Goal: Feedback & Contribution: Submit feedback/report problem

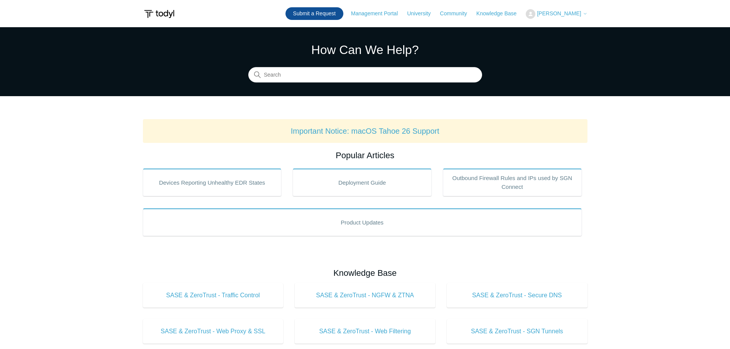
click at [332, 9] on link "Submit a Request" at bounding box center [314, 13] width 58 height 13
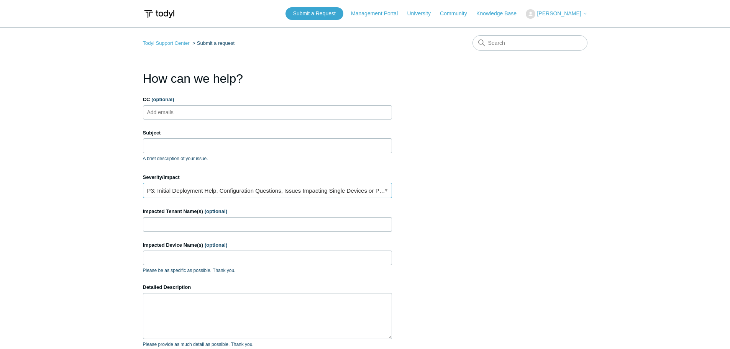
click at [184, 191] on link "P3: Initial Deployment Help, Configuration Questions, Issues Impacting Single D…" at bounding box center [267, 190] width 249 height 15
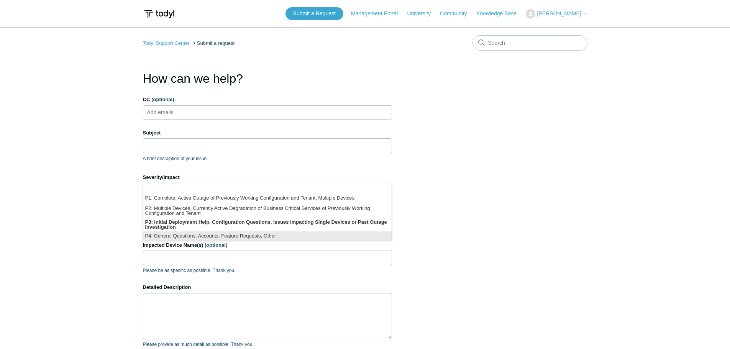
scroll to position [2, 0]
click at [180, 234] on li "P4: General Questions, Accounts, Feature Requests, Other" at bounding box center [267, 235] width 248 height 10
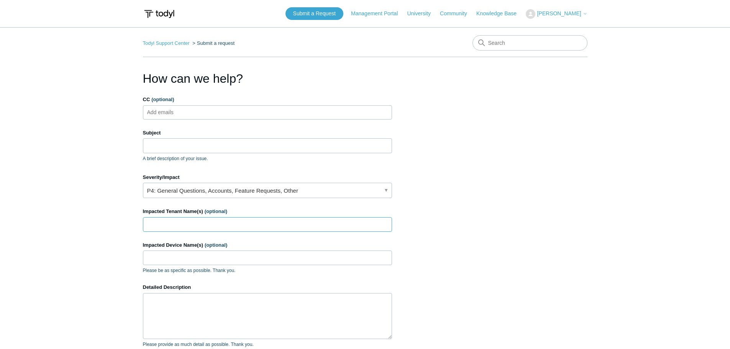
click at [179, 225] on input "Impacted Tenant Name(s) (optional)" at bounding box center [267, 224] width 249 height 15
type input "Portland Private Wealth"
click at [180, 261] on input "Impacted Device Name(s) (optional)" at bounding box center [267, 258] width 249 height 15
paste input "Alyssa-Work"
type input "Alyssa-Work"
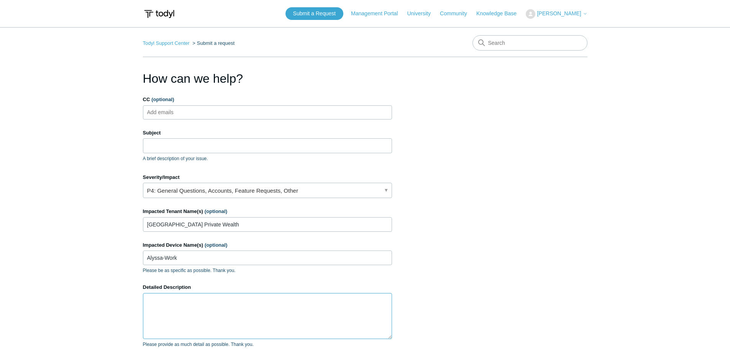
click at [178, 306] on textarea "Detailed Description" at bounding box center [267, 316] width 249 height 46
click at [253, 307] on textarea "There is Bittorrent activity listed in teh SIM logs in the past 24 hours (also …" at bounding box center [267, 316] width 249 height 46
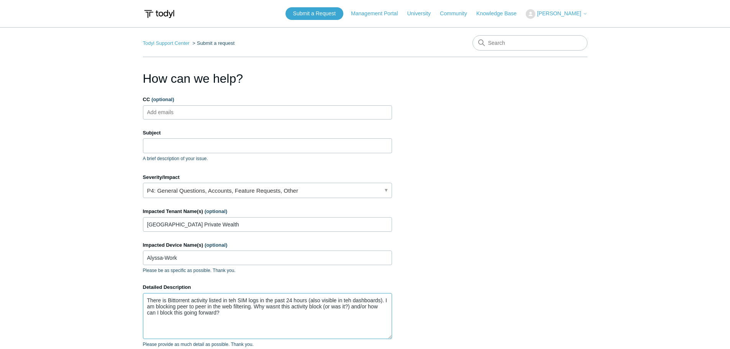
click at [279, 306] on textarea "There is Bittorrent activity listed in teh SIM logs in the past 24 hours (also …" at bounding box center [267, 316] width 249 height 46
click at [278, 307] on textarea "There is Bittorrent activity listed in teh SIM logs in the past 24 hours (also …" at bounding box center [267, 316] width 249 height 46
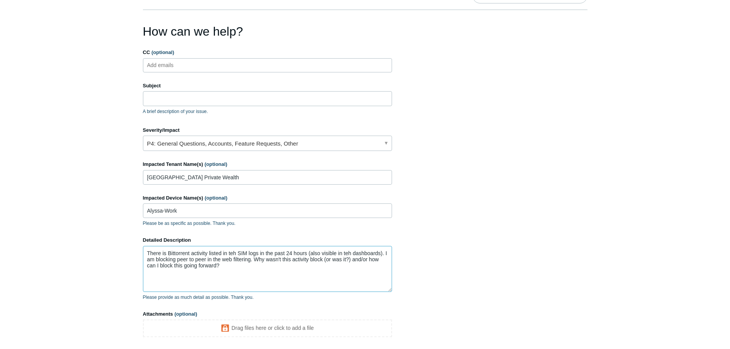
scroll to position [126, 0]
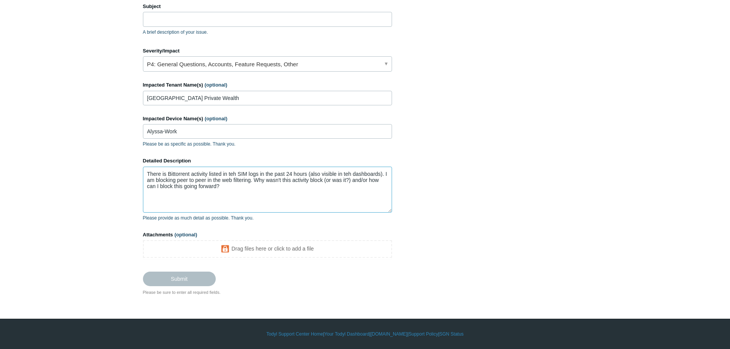
type textarea "There is Bittorrent activity listed in teh SIM logs in the past 24 hours (also …"
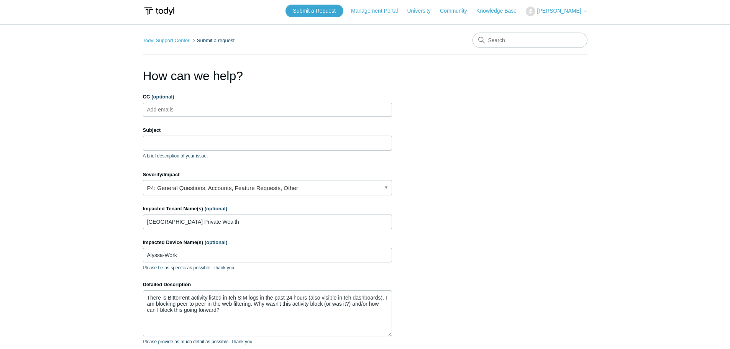
scroll to position [0, 0]
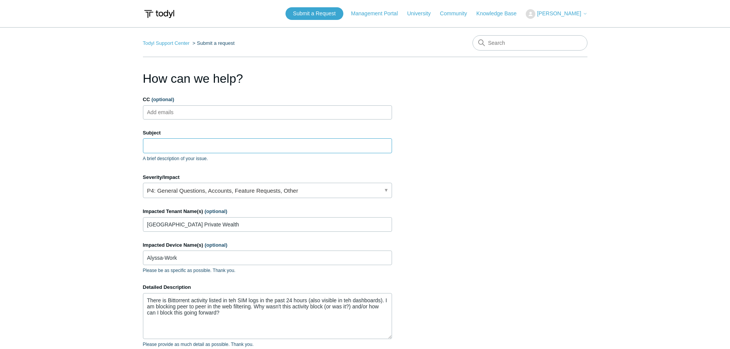
click at [220, 146] on input "Subject" at bounding box center [267, 145] width 249 height 15
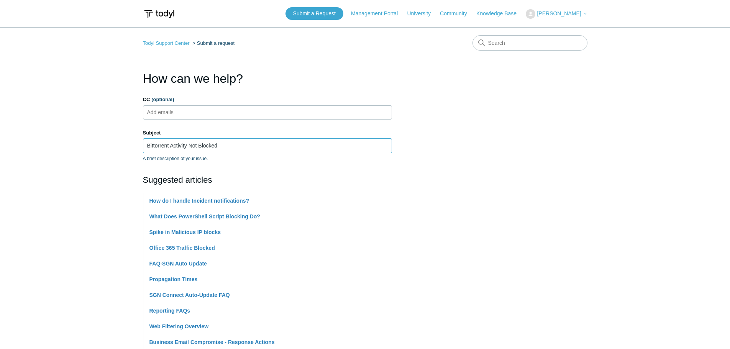
type input "Bittorrent Activity Not Blocked"
click at [517, 156] on section "How can we help? CC (optional) Add emails Subject Bittorrent Activity Not Block…" at bounding box center [365, 334] width 444 height 530
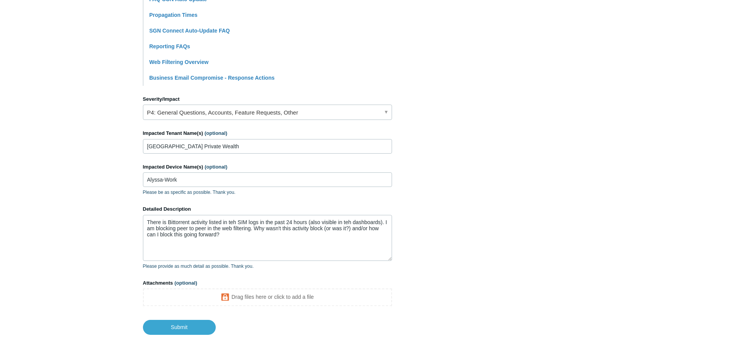
scroll to position [303, 0]
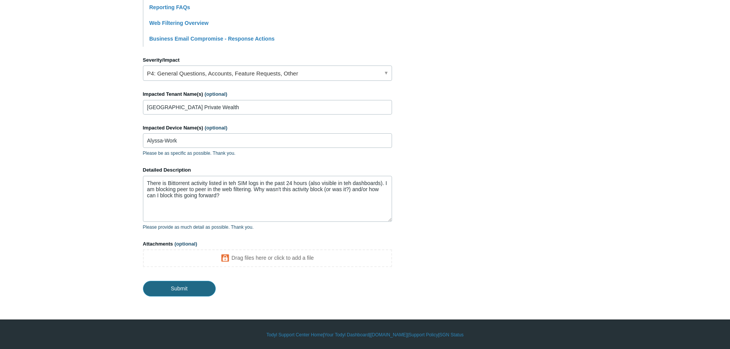
click at [193, 283] on input "Submit" at bounding box center [179, 288] width 73 height 15
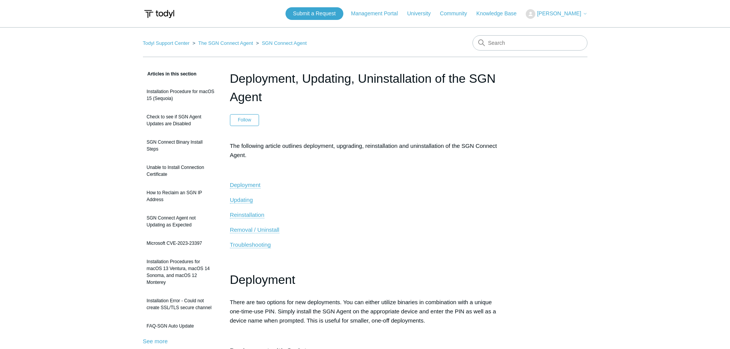
scroll to position [307, 0]
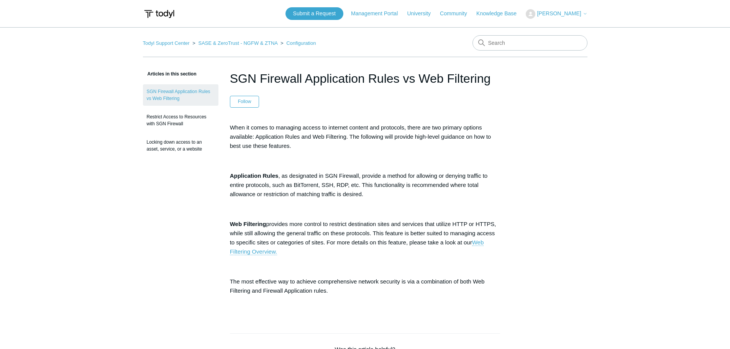
click at [587, 175] on main "Todyl Support Center SASE & ZeroTrust - NGFW & ZTNA Configuration Articles in t…" at bounding box center [365, 299] width 730 height 544
click at [661, 93] on main "Todyl Support Center SASE & ZeroTrust - NGFW & ZTNA Configuration Articles in t…" at bounding box center [365, 299] width 730 height 544
click at [598, 145] on main "Todyl Support Center SASE & ZeroTrust - NGFW & ZTNA Configuration Articles in t…" at bounding box center [365, 299] width 730 height 544
